Goal: Task Accomplishment & Management: Manage account settings

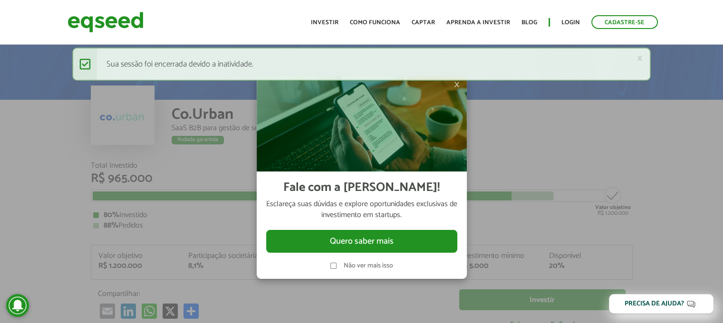
click at [640, 58] on link "×" at bounding box center [640, 58] width 6 height 10
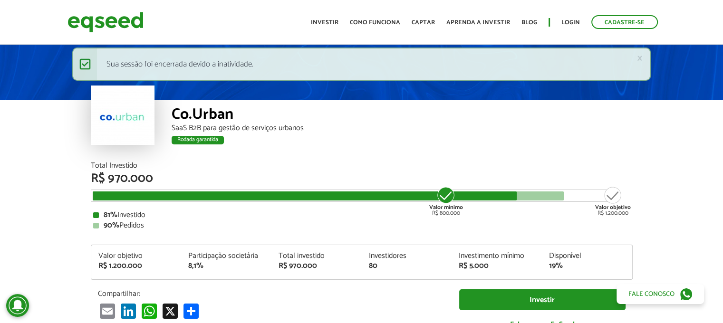
click at [474, 146] on div "Rodada garantida" at bounding box center [402, 142] width 461 height 12
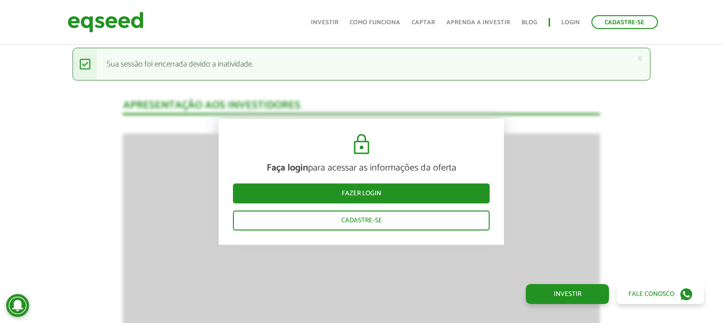
scroll to position [1046, 0]
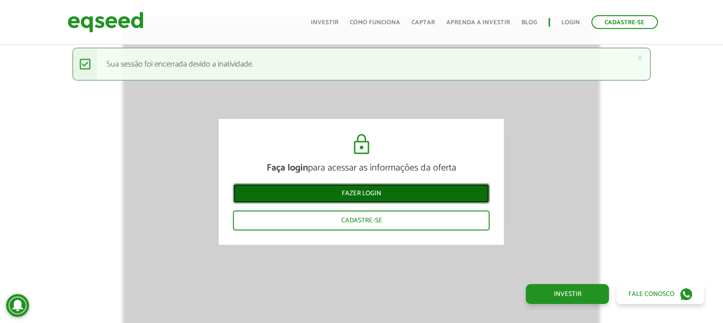
click at [378, 193] on link "Fazer login" at bounding box center [361, 194] width 257 height 20
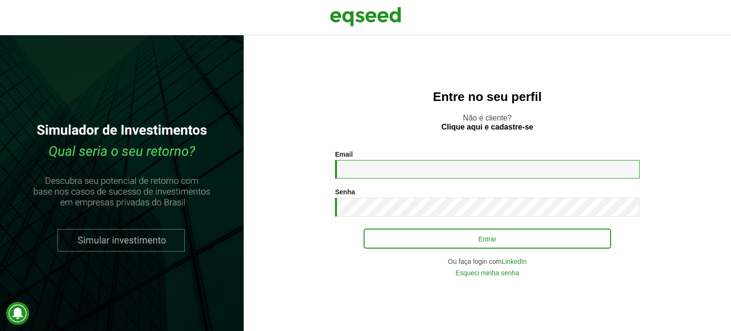
type input "**********"
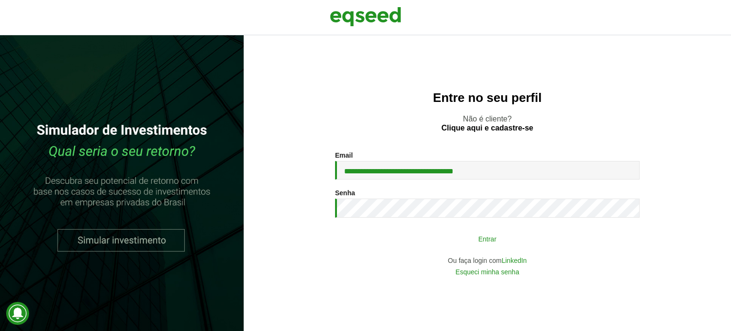
click at [445, 245] on button "Entrar" at bounding box center [486, 238] width 247 height 18
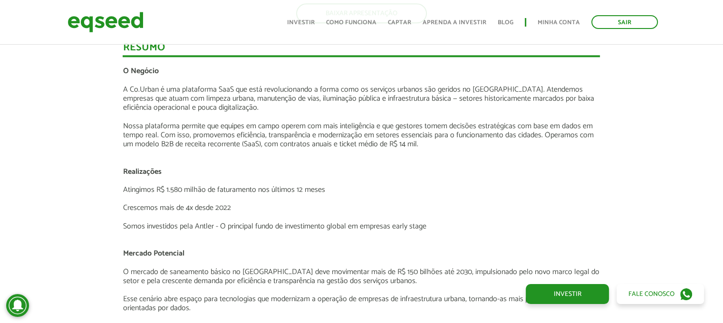
scroll to position [1237, 0]
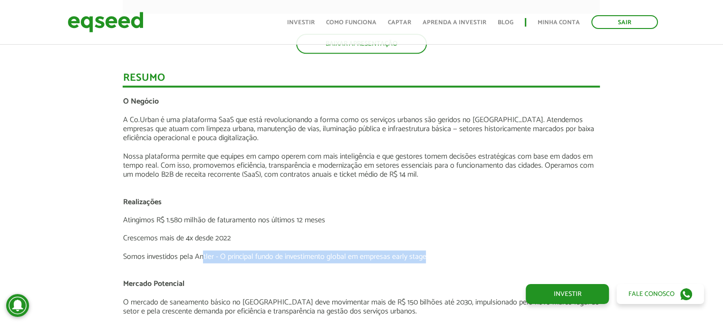
drag, startPoint x: 204, startPoint y: 256, endPoint x: 443, endPoint y: 256, distance: 239.7
click at [441, 257] on p "Somos investidos pela Antler - O principal fundo de investimento global em empr…" at bounding box center [362, 257] width 478 height 9
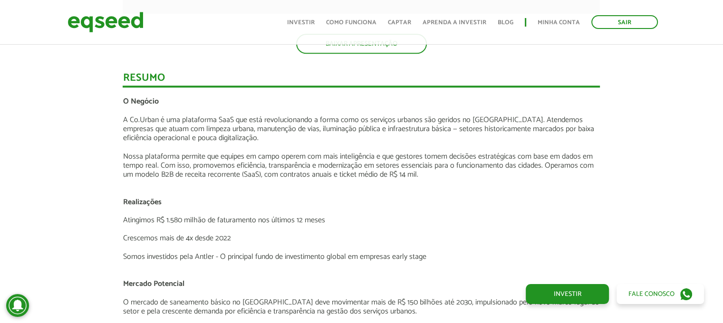
click at [439, 216] on p "Atingimos R$ 1.580 milhão de faturamento nos últimos 12 meses" at bounding box center [362, 220] width 478 height 9
drag, startPoint x: 235, startPoint y: 171, endPoint x: 391, endPoint y: 180, distance: 156.7
click at [390, 176] on p "Nossa plataforma permite que equipes em campo operem com mais inteligência e qu…" at bounding box center [362, 166] width 478 height 28
click at [391, 180] on p at bounding box center [362, 183] width 478 height 9
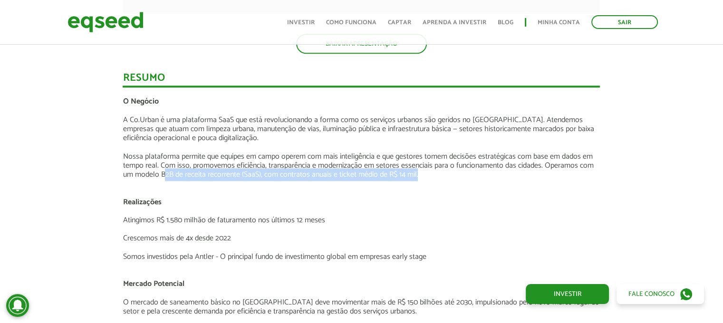
drag, startPoint x: 424, startPoint y: 175, endPoint x: 122, endPoint y: 173, distance: 302.0
click at [143, 173] on p "Nossa plataforma permite que equipes em campo operem com mais inteligência e qu…" at bounding box center [362, 166] width 478 height 28
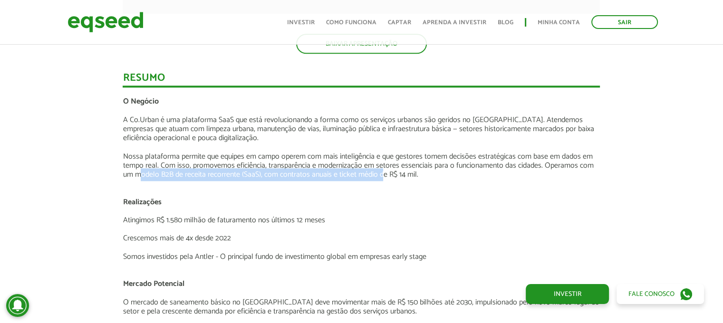
drag, startPoint x: 164, startPoint y: 173, endPoint x: 391, endPoint y: 175, distance: 227.3
click at [391, 175] on p "Nossa plataforma permite que equipes em campo operem com mais inteligência e qu…" at bounding box center [362, 166] width 478 height 28
drag, startPoint x: 469, startPoint y: 162, endPoint x: 516, endPoint y: 180, distance: 50.4
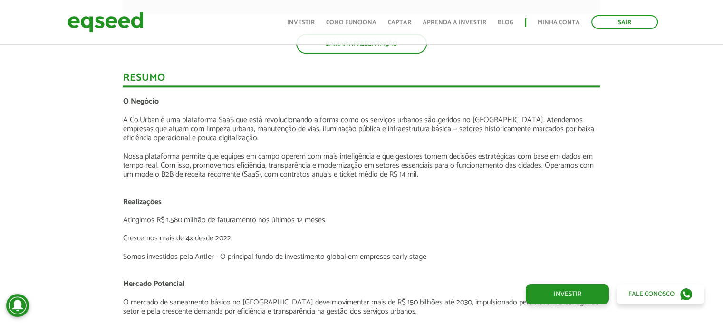
click at [516, 184] on p at bounding box center [362, 183] width 478 height 9
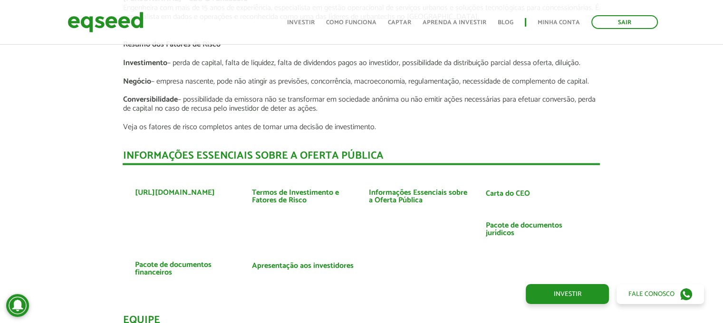
scroll to position [1760, 0]
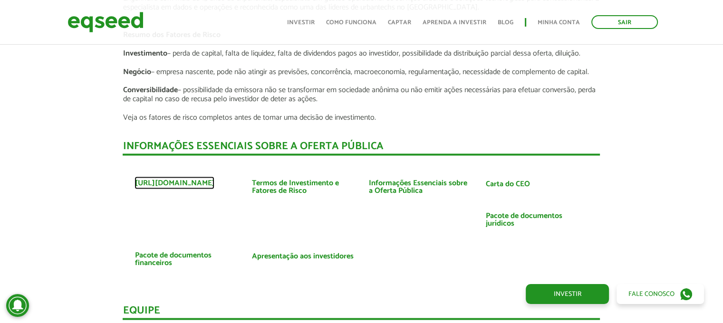
click at [185, 183] on link "https://www.courban.com.br/" at bounding box center [175, 183] width 80 height 8
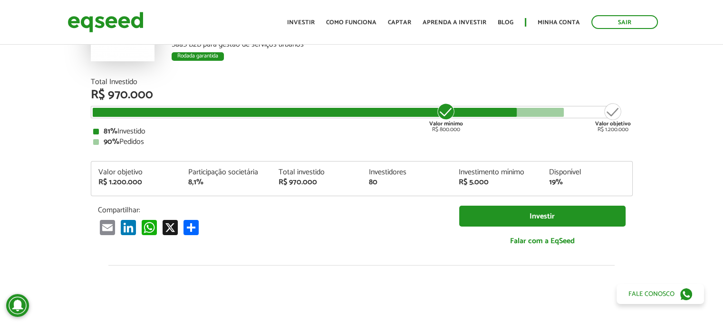
scroll to position [0, 0]
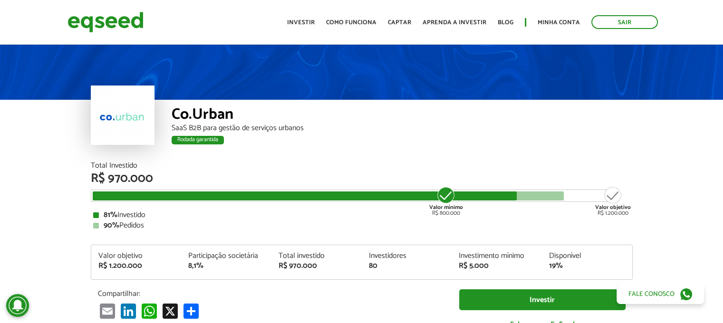
click at [563, 28] on ul "Início Investir Como funciona Captar Aprenda a investir Blog Minha conta Sair" at bounding box center [473, 22] width 380 height 14
click at [561, 15] on ul "Início Investir Como funciona Captar Aprenda a investir Blog Minha conta Sair" at bounding box center [473, 22] width 380 height 14
click at [555, 21] on link "Minha conta" at bounding box center [559, 22] width 42 height 6
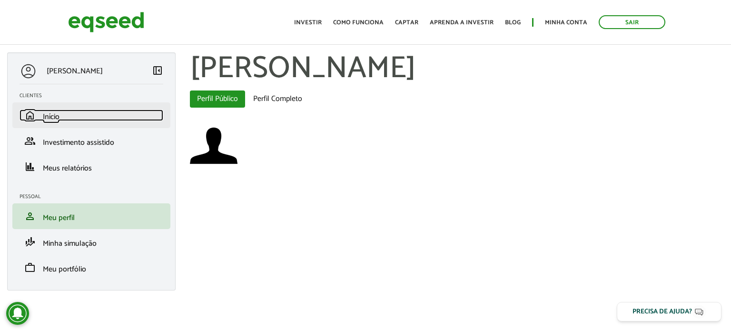
click at [68, 118] on link "home Início" at bounding box center [91, 114] width 144 height 11
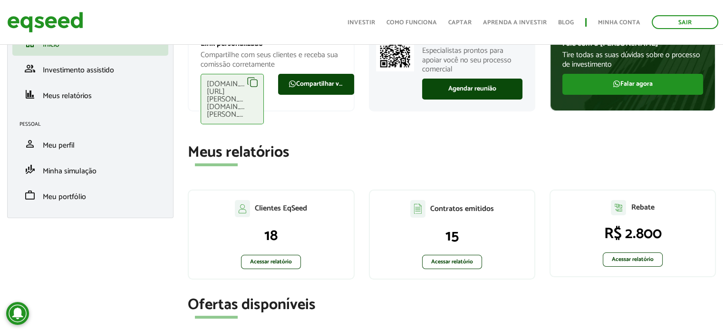
scroll to position [95, 0]
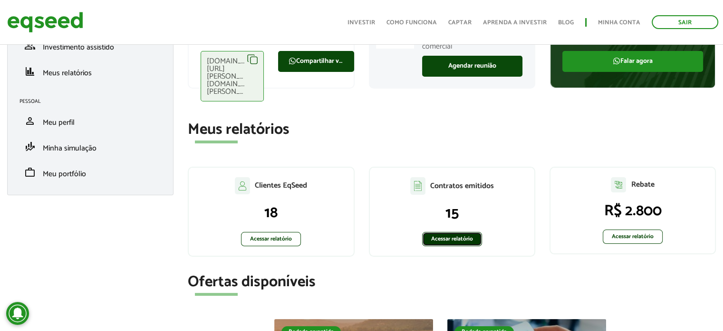
click at [453, 234] on link "Acessar relatório" at bounding box center [452, 239] width 60 height 14
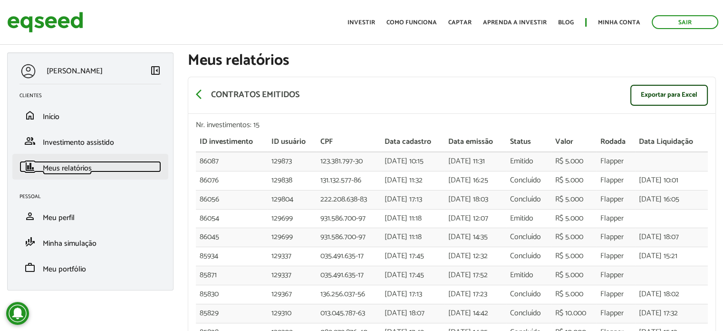
click at [67, 168] on span "Meus relatórios" at bounding box center [67, 168] width 49 height 13
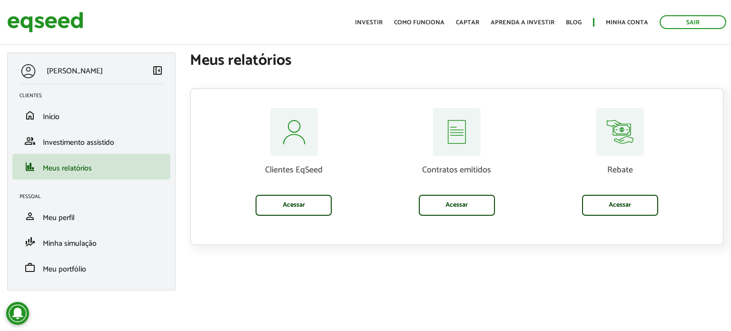
click at [332, 209] on div "Clientes EqSeed Acessar" at bounding box center [293, 161] width 149 height 107
click at [323, 209] on link "Acessar" at bounding box center [293, 205] width 76 height 21
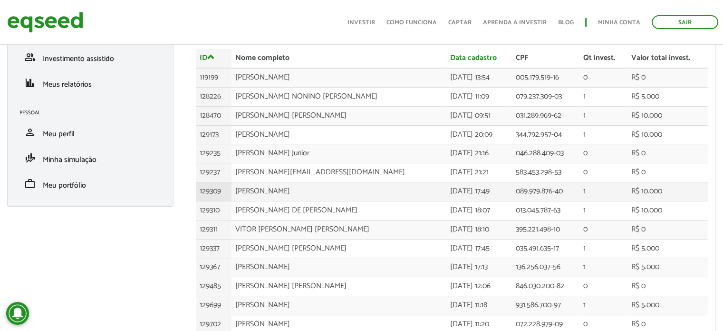
scroll to position [71, 0]
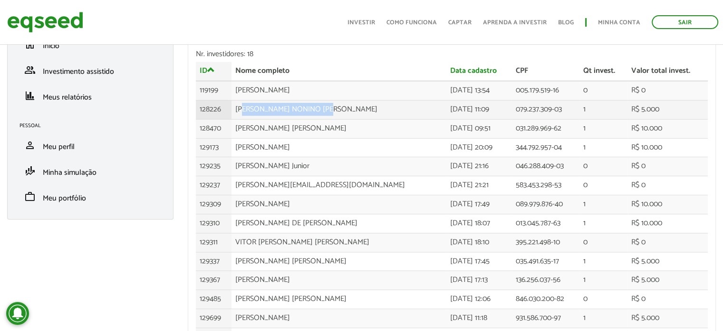
drag, startPoint x: 245, startPoint y: 106, endPoint x: 374, endPoint y: 112, distance: 128.6
click at [374, 112] on td "[PERSON_NAME] NONINO [PERSON_NAME]" at bounding box center [339, 109] width 214 height 19
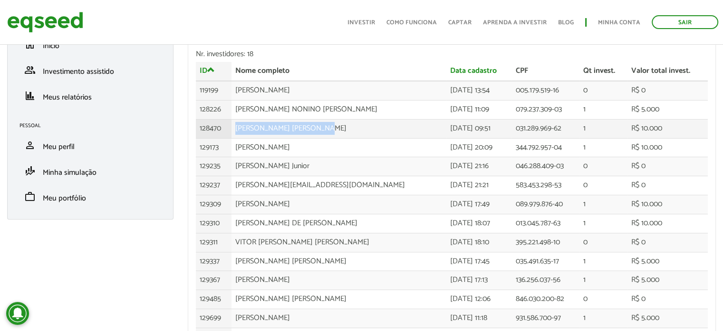
drag, startPoint x: 238, startPoint y: 130, endPoint x: 365, endPoint y: 127, distance: 127.5
click at [365, 127] on td "PETER EVANILDO DE AMORIM" at bounding box center [339, 128] width 214 height 19
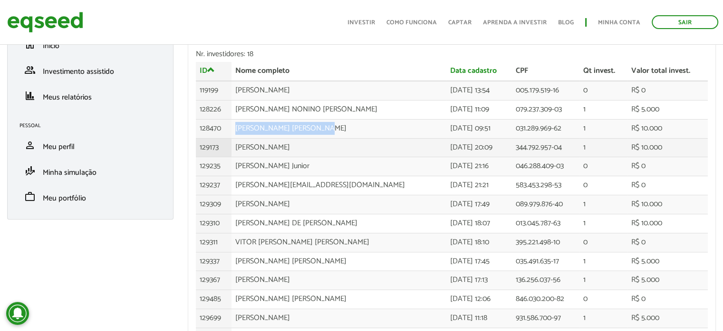
drag, startPoint x: 343, startPoint y: 151, endPoint x: 236, endPoint y: 153, distance: 107.5
click at [236, 153] on td "ALVARO FURTADO DE MENDONCA" at bounding box center [339, 147] width 214 height 19
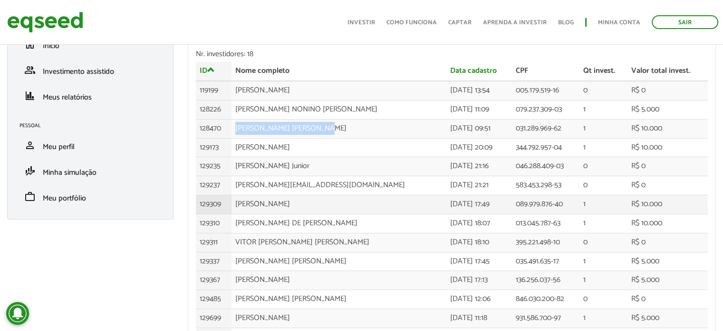
drag, startPoint x: 239, startPoint y: 207, endPoint x: 350, endPoint y: 200, distance: 111.5
click at [350, 200] on td "VINICIUS CAIXETA MOTA" at bounding box center [339, 204] width 214 height 19
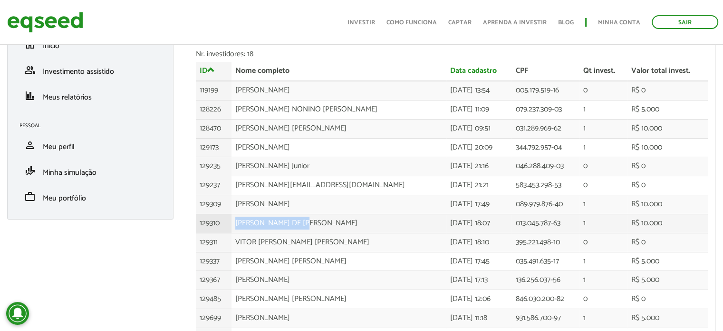
drag, startPoint x: 331, startPoint y: 221, endPoint x: 223, endPoint y: 214, distance: 108.7
click at [224, 214] on tr "129310 ANDRE LUIZ DE JESUS 02/06/2025 - 18:07 013.045.787-63 1 R$ 10.000" at bounding box center [452, 223] width 512 height 19
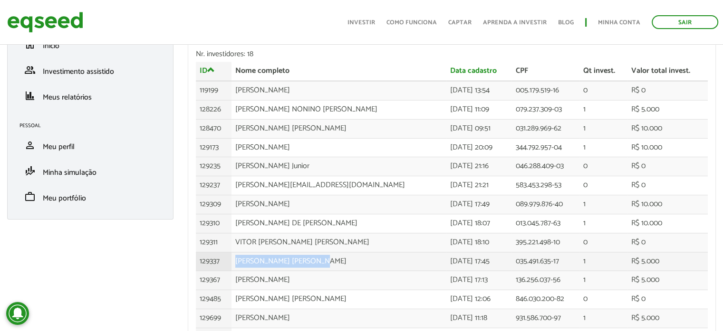
drag, startPoint x: 240, startPoint y: 257, endPoint x: 333, endPoint y: 258, distance: 93.2
click at [333, 258] on td "pedro cezar silva moura" at bounding box center [339, 261] width 214 height 19
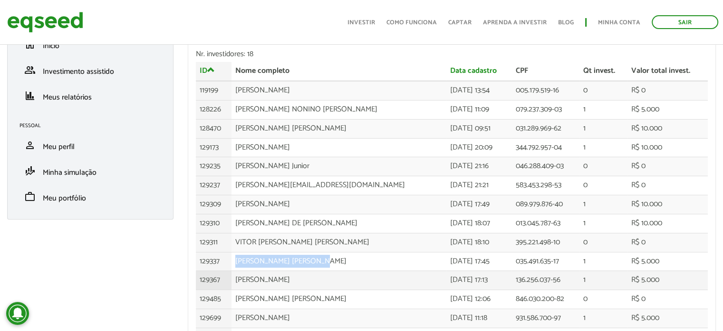
drag, startPoint x: 323, startPoint y: 281, endPoint x: 219, endPoint y: 272, distance: 104.5
click at [221, 273] on tr "129367 Vinicius Amim Castanheira 04/06/2025 - 17:13 136.256.037-56 1 R$ 5.000" at bounding box center [452, 280] width 512 height 19
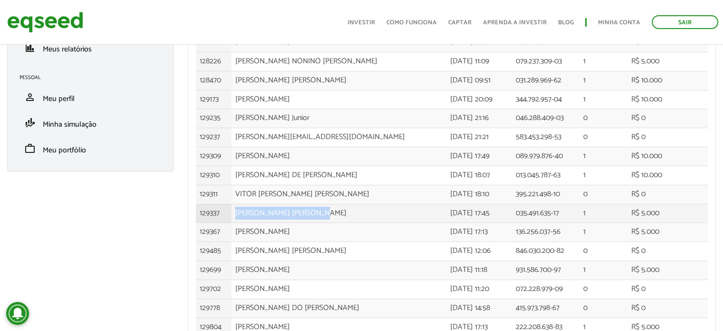
scroll to position [166, 0]
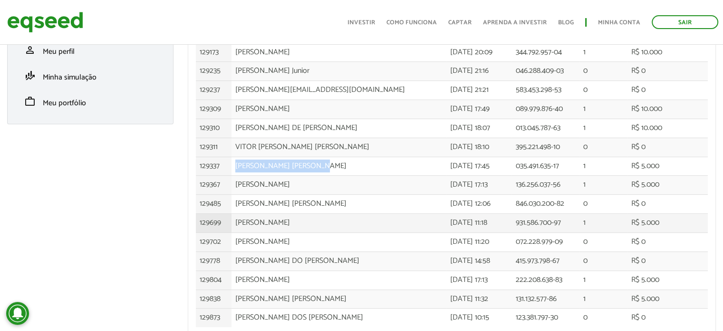
drag, startPoint x: 236, startPoint y: 228, endPoint x: 332, endPoint y: 228, distance: 96.1
click at [332, 228] on td "LAURIANO MALLMANN" at bounding box center [339, 223] width 214 height 19
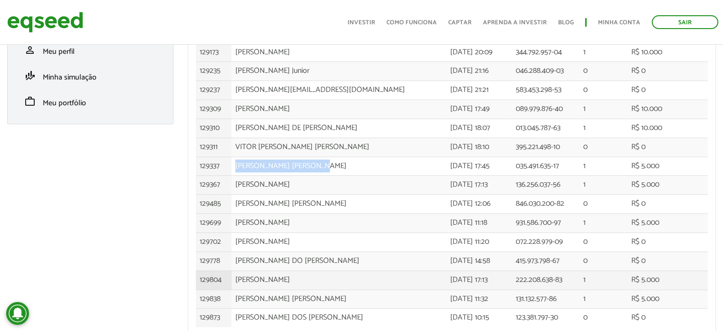
drag, startPoint x: 345, startPoint y: 281, endPoint x: 225, endPoint y: 279, distance: 119.9
click at [227, 281] on tr "129804 Fabio Massatoshi Ferreira Matsuo 23/06/2025 - 17:13 222.208.638-83 1 R$ …" at bounding box center [452, 279] width 512 height 19
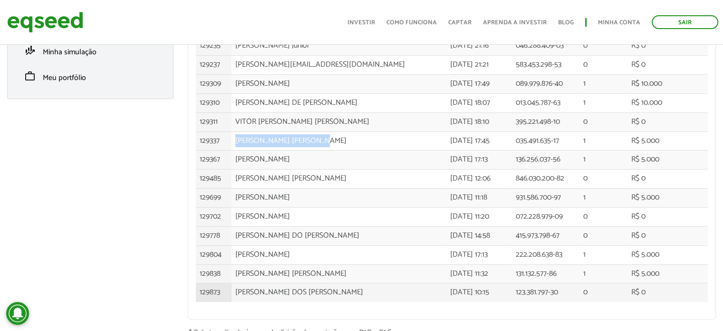
scroll to position [214, 0]
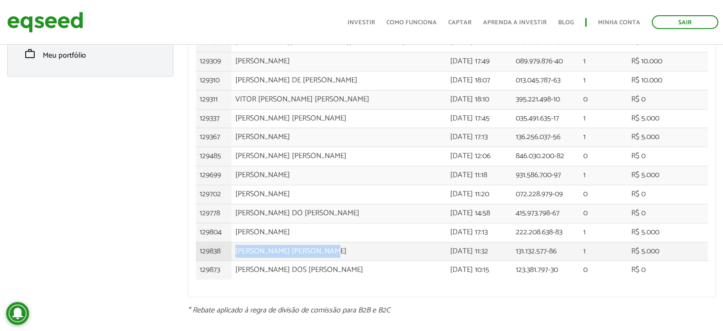
drag, startPoint x: 236, startPoint y: 251, endPoint x: 400, endPoint y: 247, distance: 163.6
click at [400, 247] on td "CAROLINE GAERTNER MARTINS" at bounding box center [339, 251] width 214 height 19
